Goal: Task Accomplishment & Management: Manage account settings

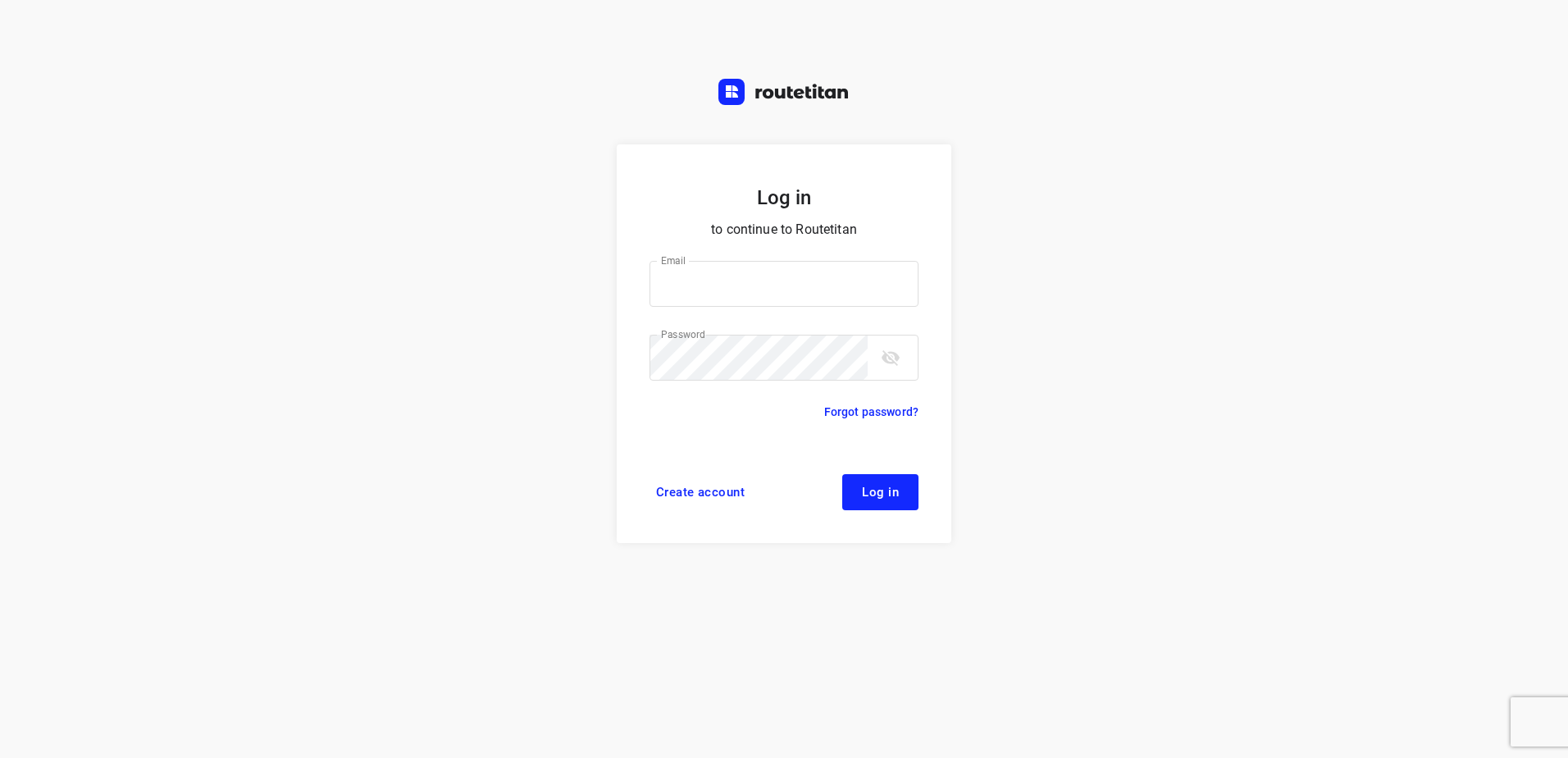
type input "[EMAIL_ADDRESS][DOMAIN_NAME]"
click at [895, 495] on span "Log in" at bounding box center [880, 493] width 37 height 13
